Goal: Task Accomplishment & Management: Manage account settings

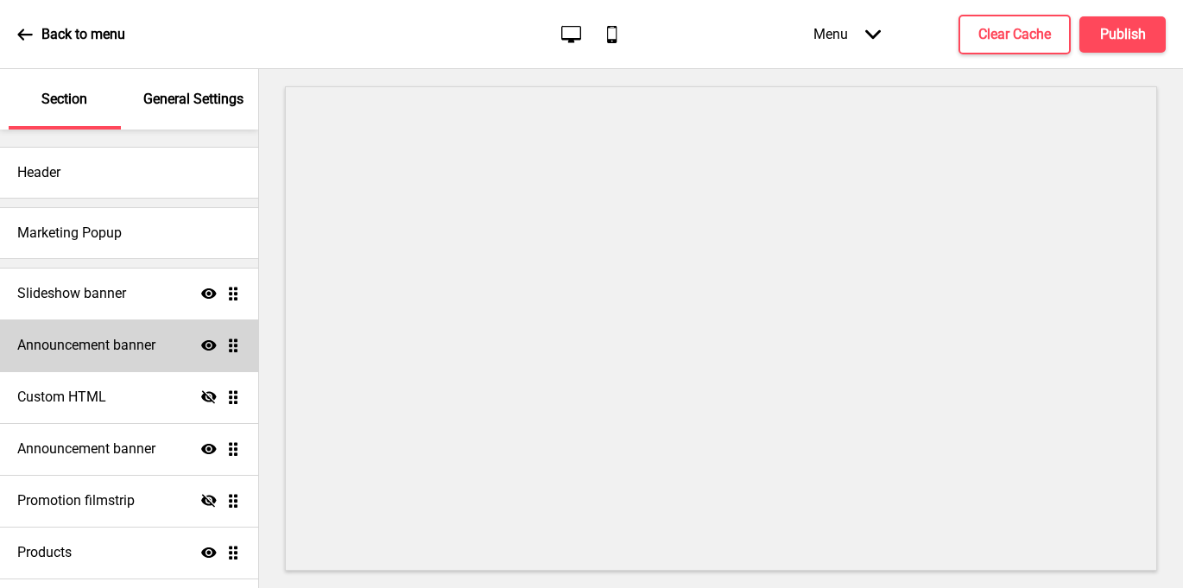
click at [143, 342] on h4 "Announcement banner" at bounding box center [86, 345] width 138 height 19
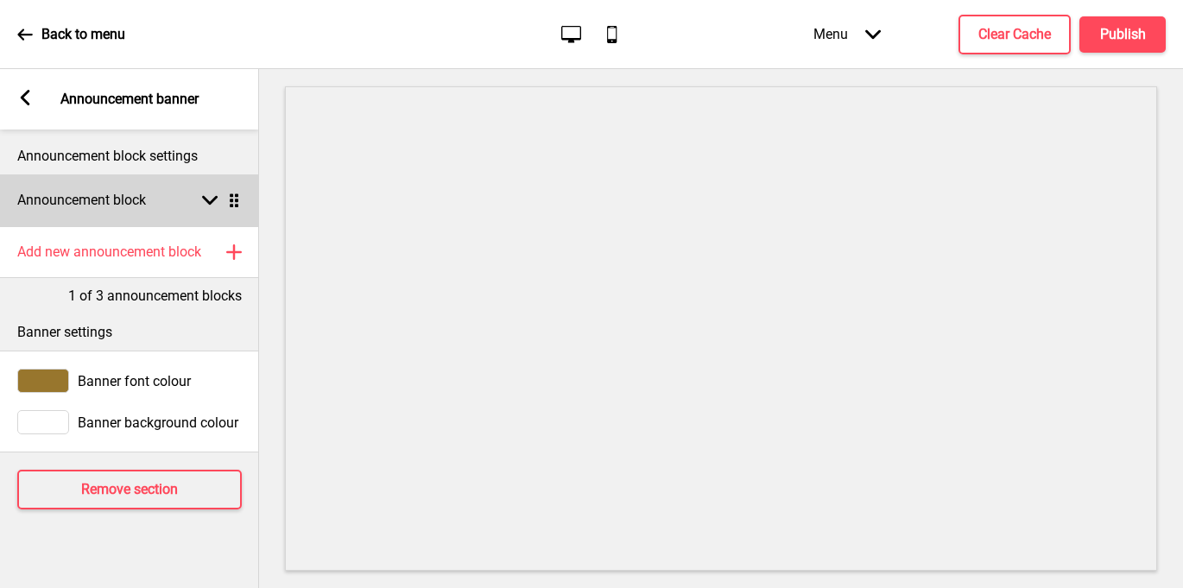
click at [206, 202] on rect at bounding box center [210, 201] width 16 height 16
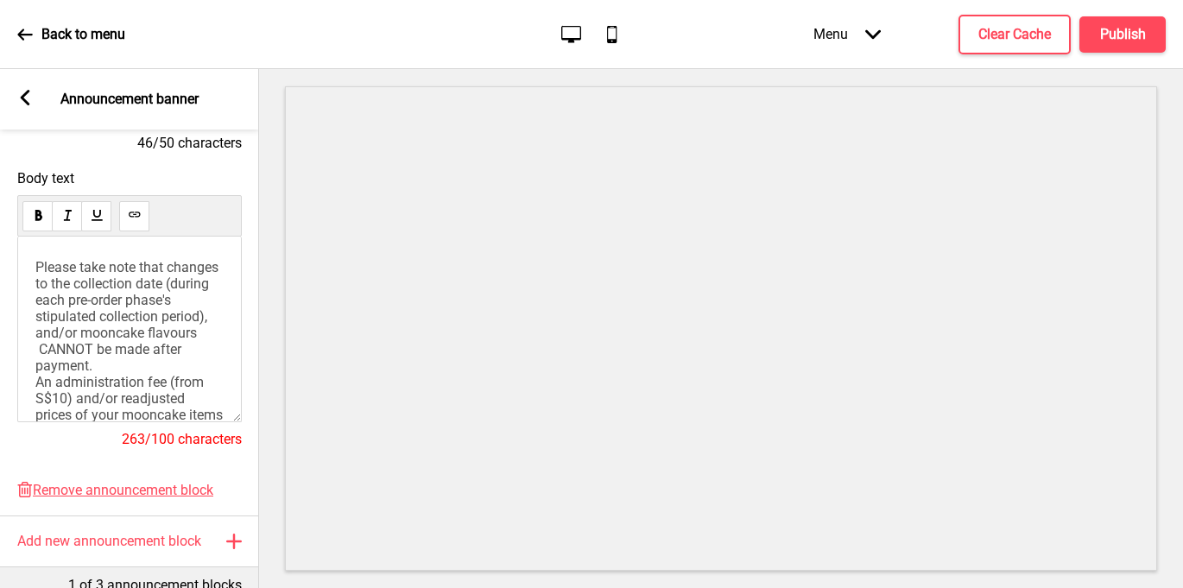
scroll to position [291, 0]
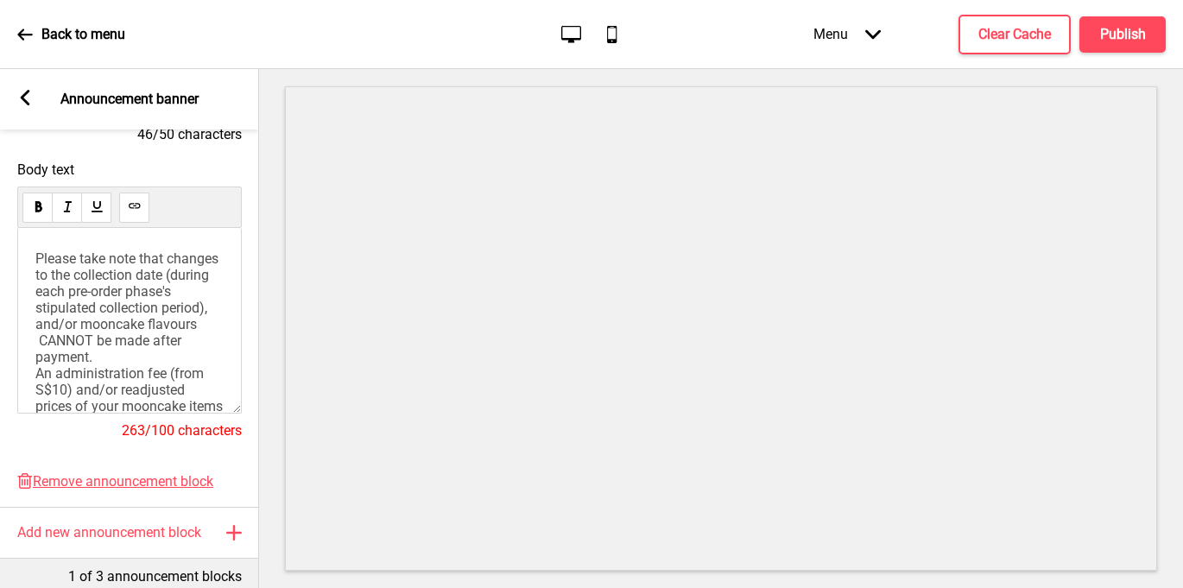
click at [26, 98] on rect at bounding box center [25, 98] width 16 height 16
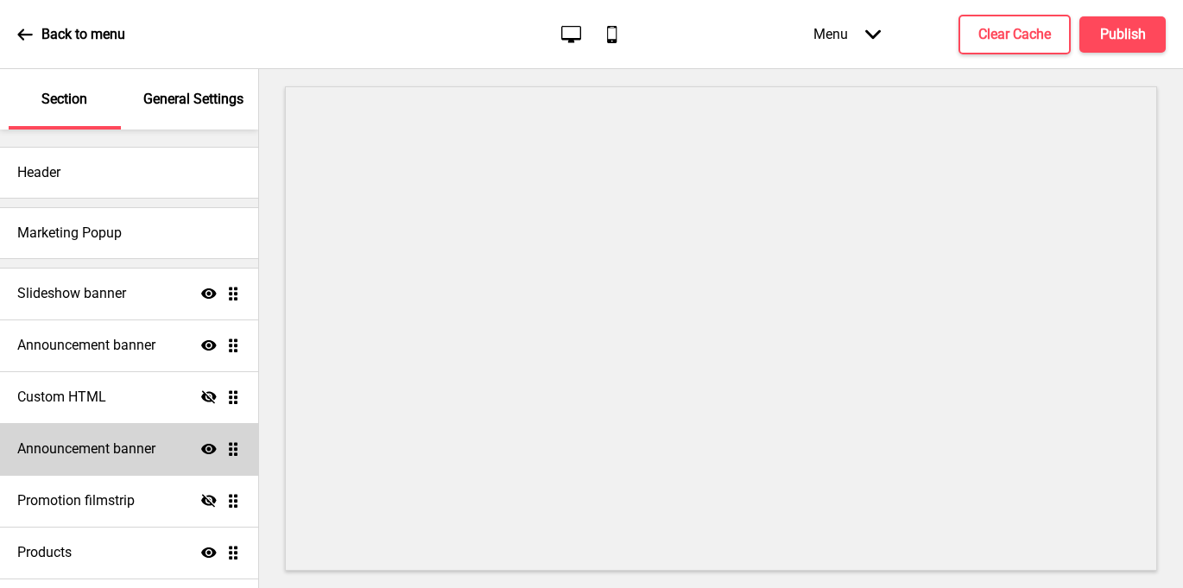
click at [149, 467] on div "Announcement banner Show Drag" at bounding box center [129, 449] width 258 height 52
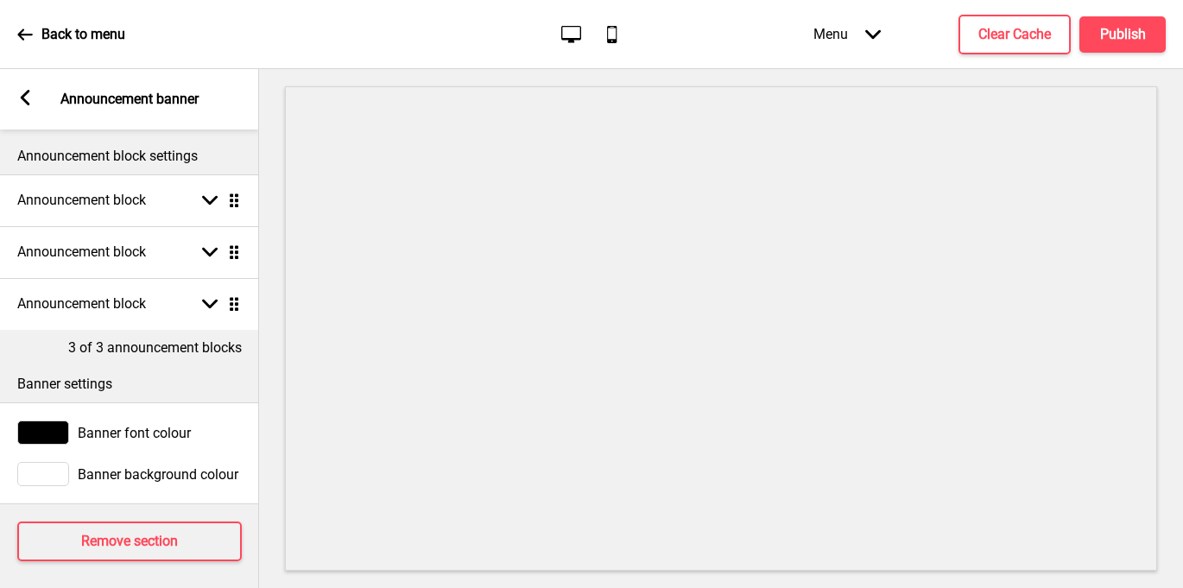
scroll to position [8, 0]
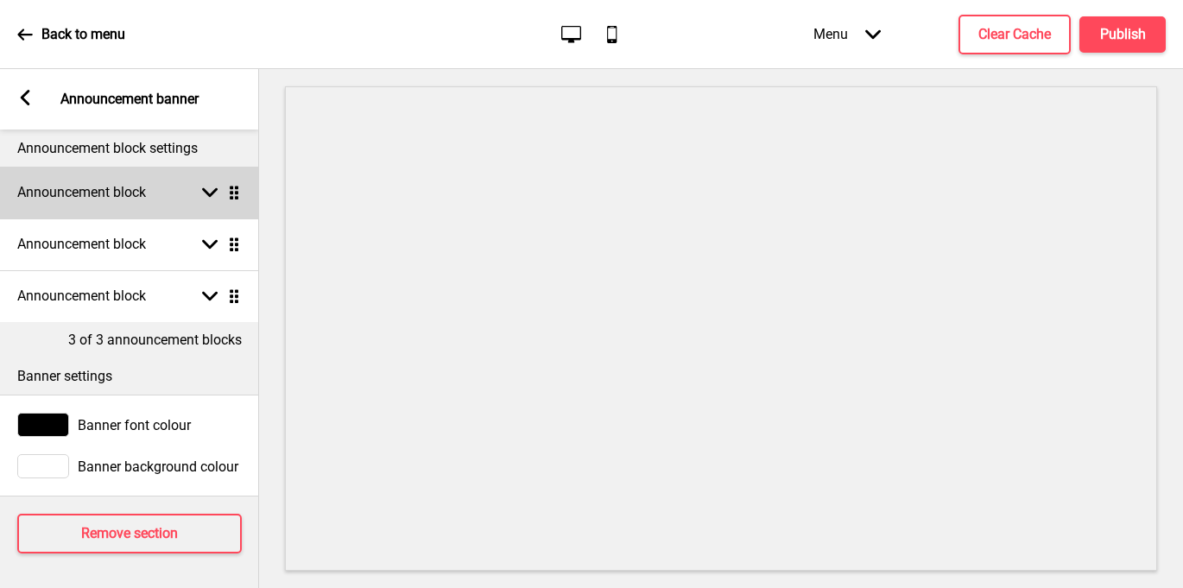
click at [205, 194] on rect at bounding box center [210, 193] width 16 height 16
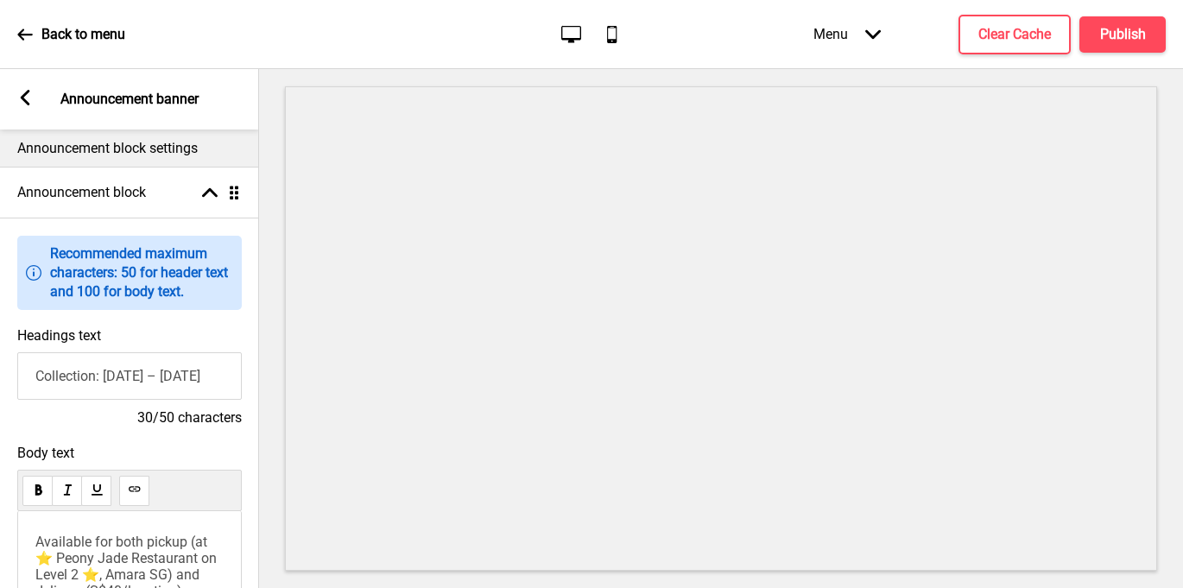
click at [164, 380] on input "Collection: [DATE] – [DATE]" at bounding box center [129, 376] width 225 height 48
type input "Collection: [DATE] – [DATE]"
click at [22, 94] on icon at bounding box center [26, 98] width 10 height 16
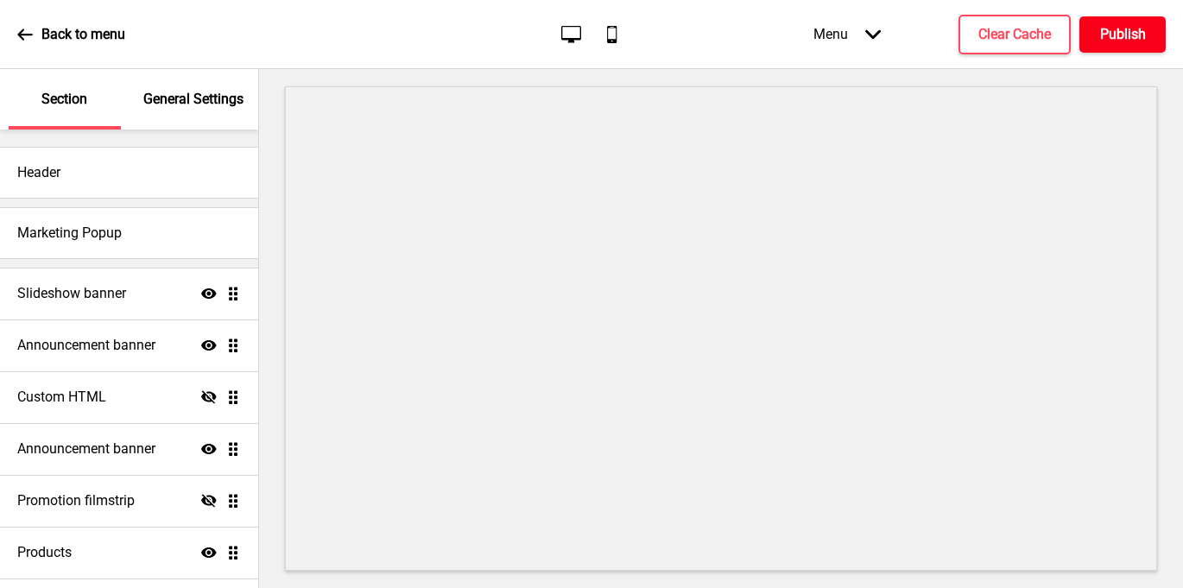
click at [1123, 47] on button "Publish" at bounding box center [1123, 34] width 86 height 36
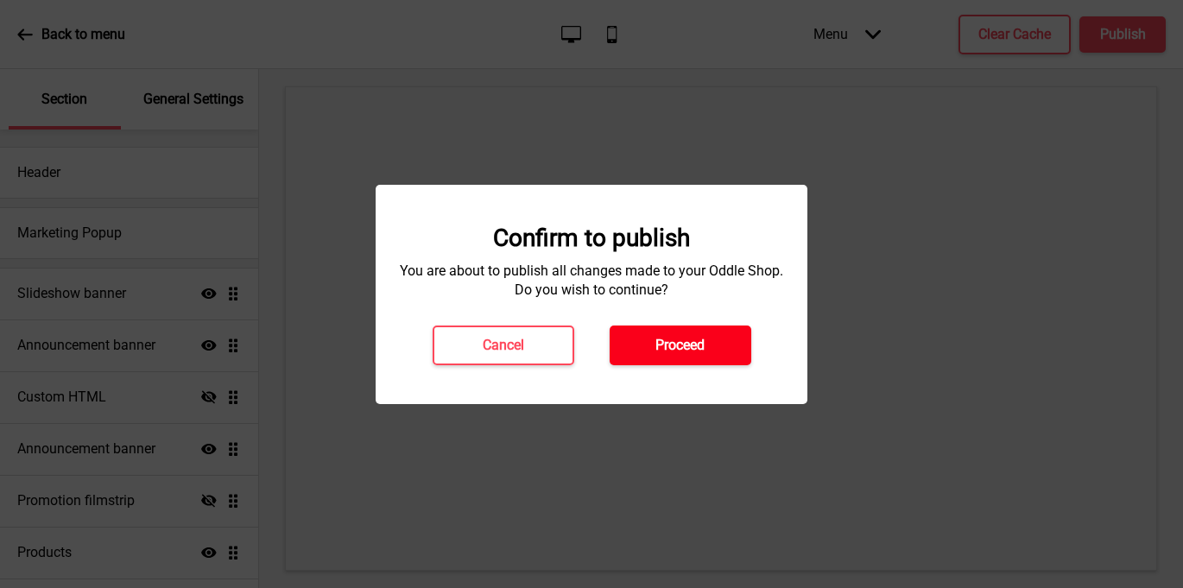
click at [680, 339] on h4 "Proceed" at bounding box center [680, 345] width 49 height 19
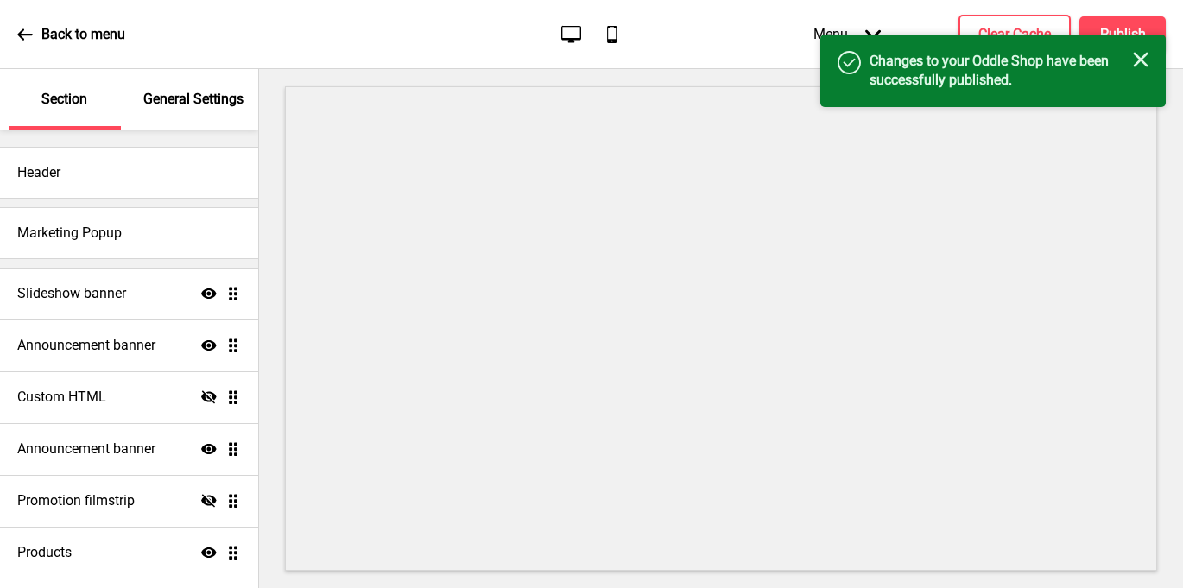
click at [24, 34] on icon at bounding box center [24, 34] width 15 height 11
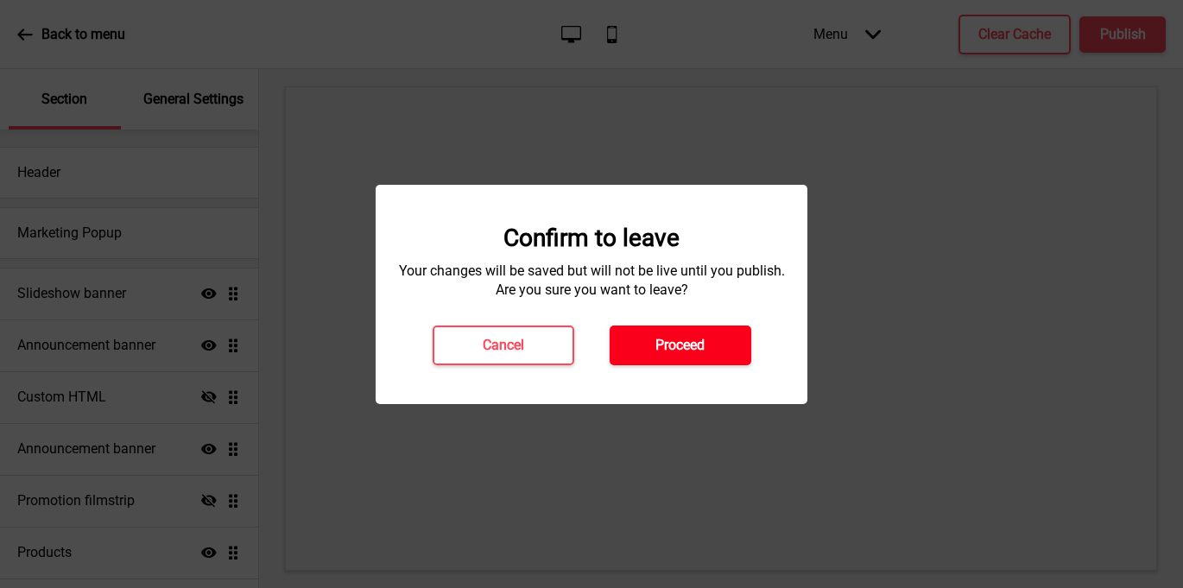
click at [673, 338] on h4 "Proceed" at bounding box center [680, 345] width 49 height 19
